Goal: Task Accomplishment & Management: Use online tool/utility

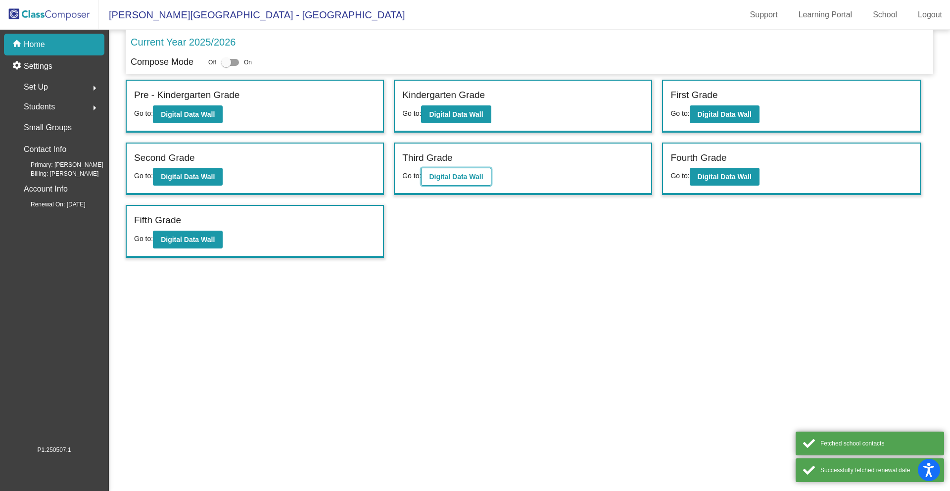
click at [448, 180] on b "Digital Data Wall" at bounding box center [456, 177] width 54 height 8
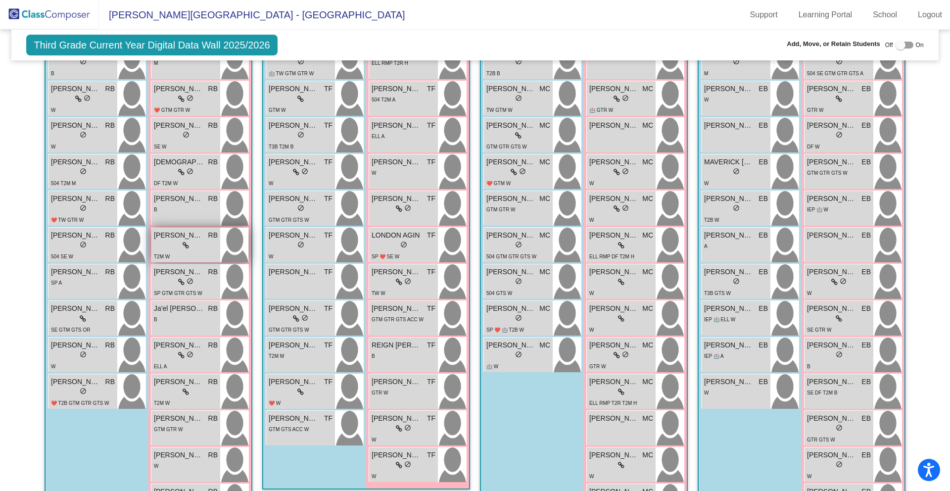
scroll to position [367, 0]
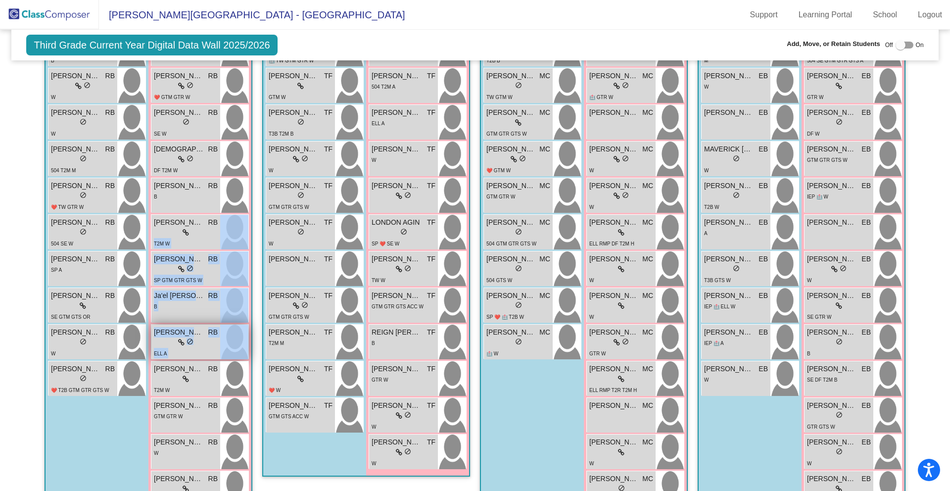
drag, startPoint x: 195, startPoint y: 234, endPoint x: 221, endPoint y: 332, distance: 101.4
click at [231, 332] on div "[PERSON_NAME] [PERSON_NAME] lock do_not_disturb_alt M [PERSON_NAME] RB lock do_…" at bounding box center [200, 269] width 98 height 476
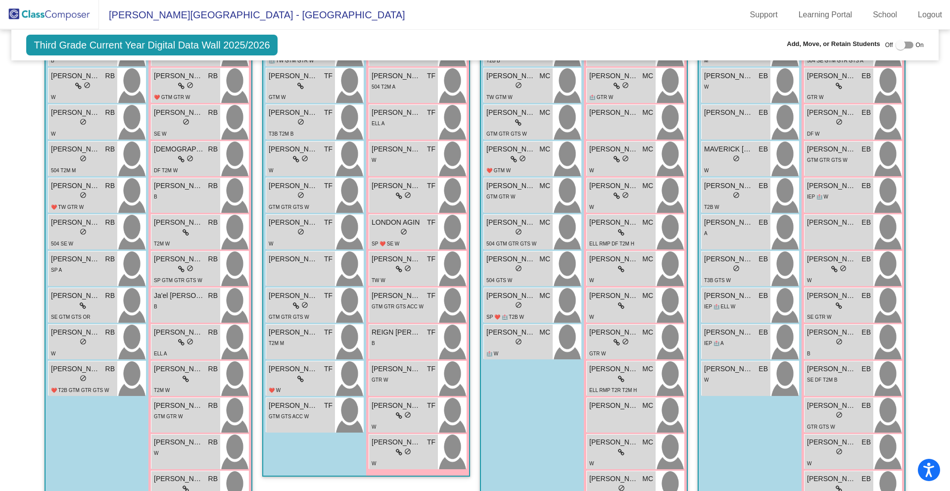
click at [0, 0] on div "Boys : 10 [PERSON_NAME] RB lock do_not_disturb_alt B [PERSON_NAME] RB lock do_n…" at bounding box center [0, 0] width 0 height 0
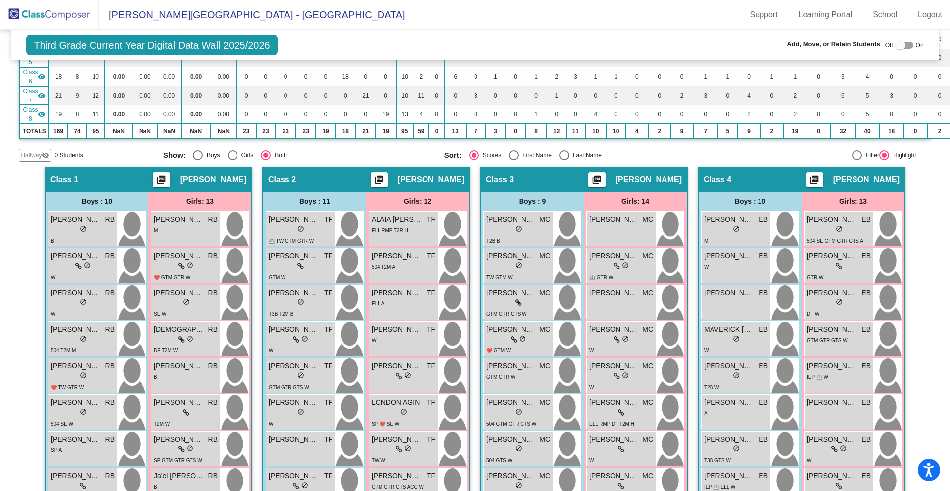
scroll to position [187, 0]
click at [899, 43] on div at bounding box center [901, 45] width 10 height 10
checkbox input "true"
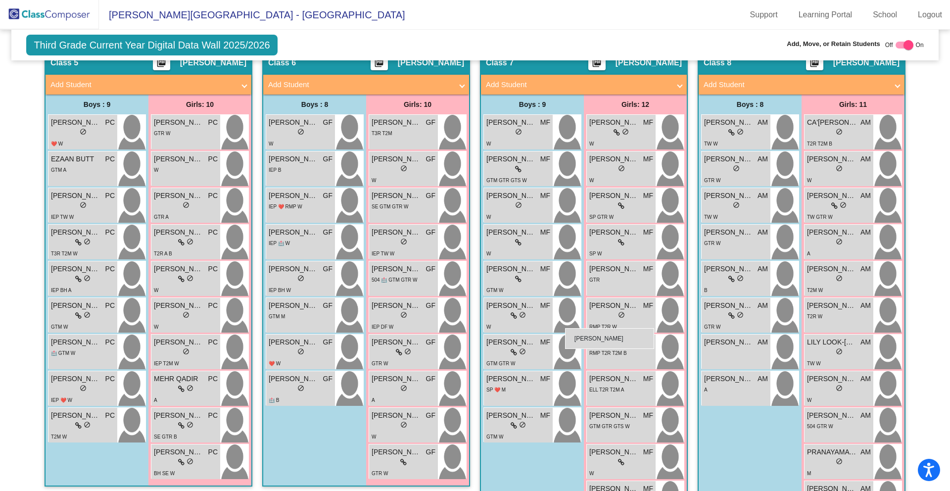
scroll to position [939, 0]
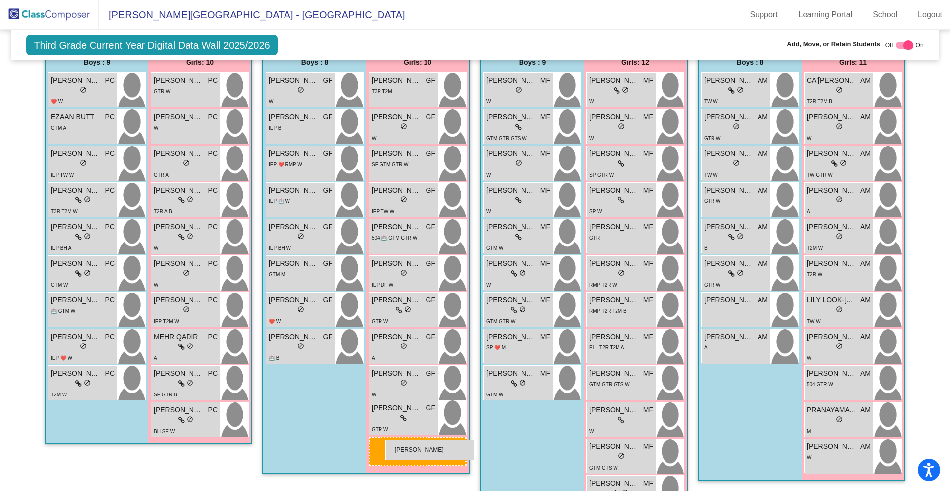
drag, startPoint x: 180, startPoint y: 274, endPoint x: 385, endPoint y: 439, distance: 263.9
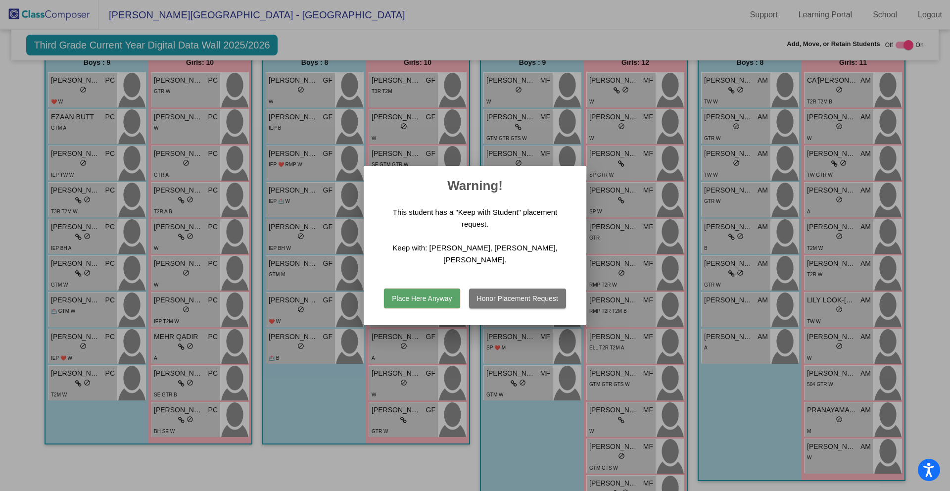
click at [409, 294] on button "Place Here Anyway" at bounding box center [422, 299] width 76 height 20
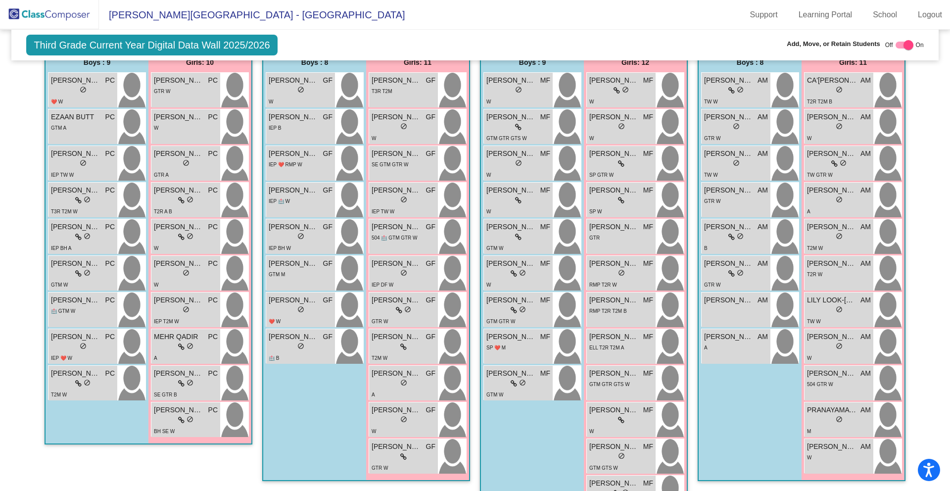
click at [497, 47] on div "Third Grade Current Year Digital Data Wall 2025/2026 Add, Move, or Retain Stude…" at bounding box center [474, 45] width 927 height 31
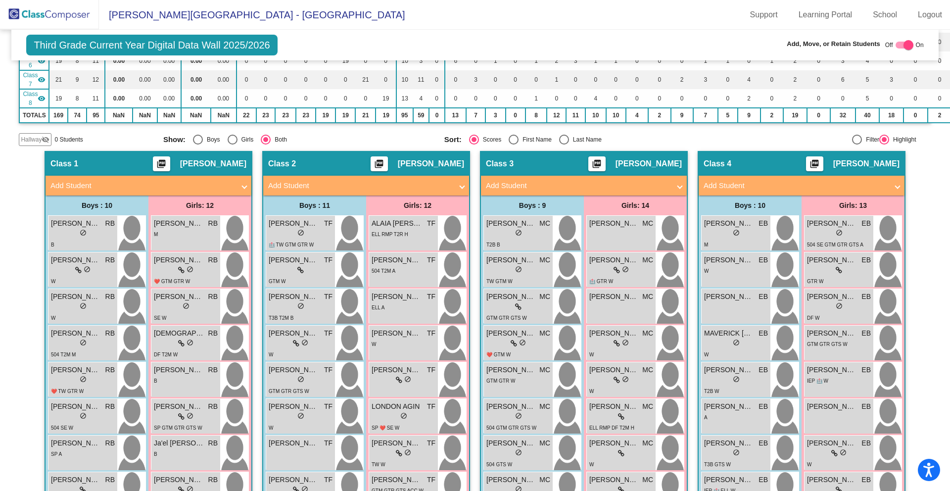
scroll to position [0, 0]
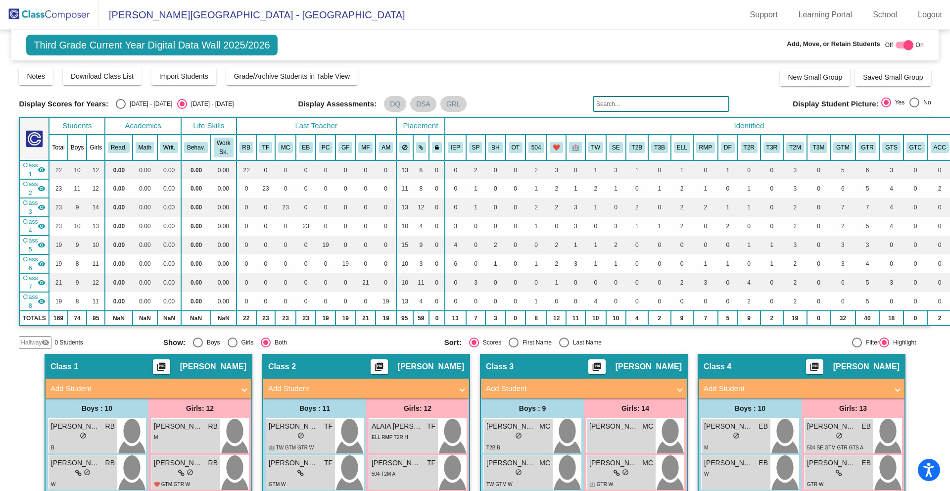
click at [935, 13] on link "Logout" at bounding box center [930, 15] width 40 height 16
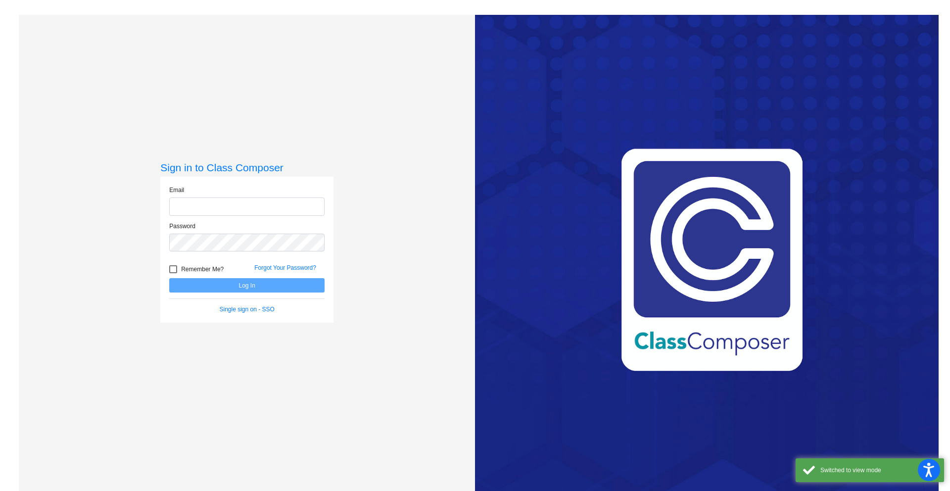
type input "[EMAIL_ADDRESS][DOMAIN_NAME]"
